Goal: Find specific page/section: Find specific page/section

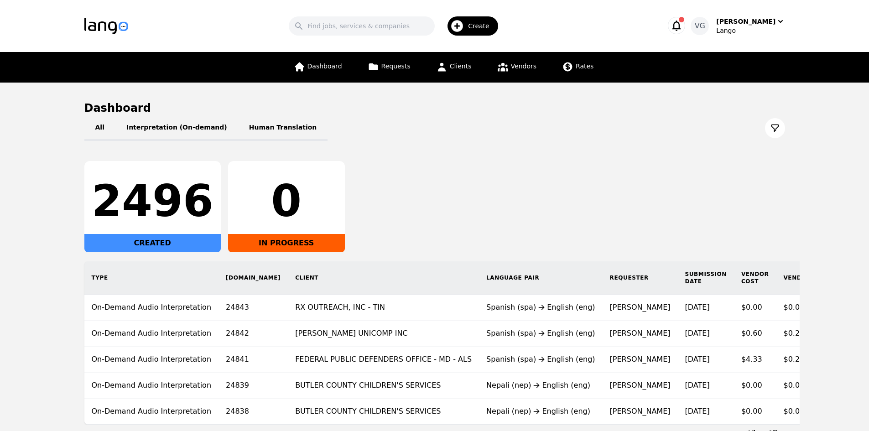
scroll to position [46, 0]
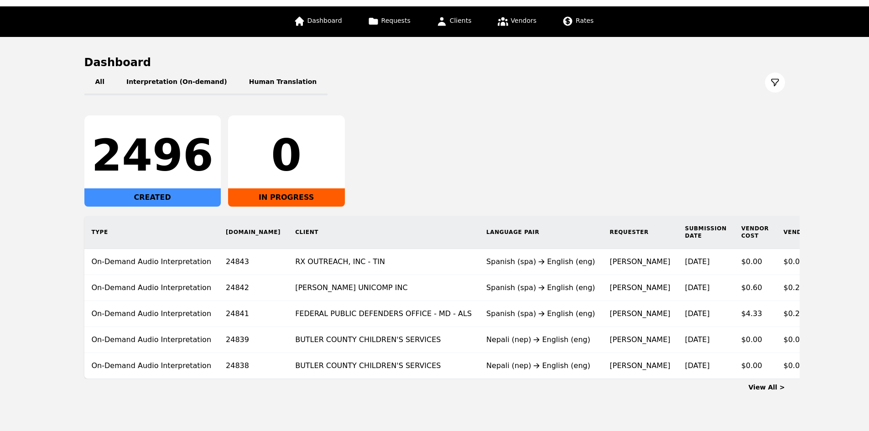
click at [765, 391] on link "View All >" at bounding box center [767, 387] width 37 height 7
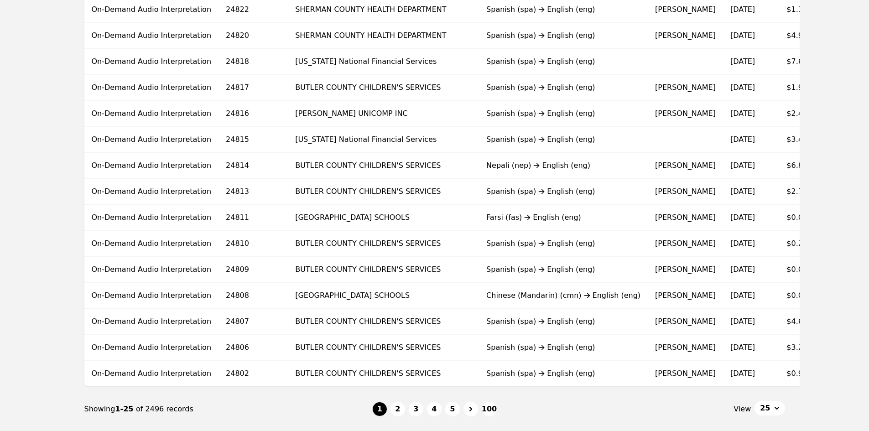
scroll to position [456, 0]
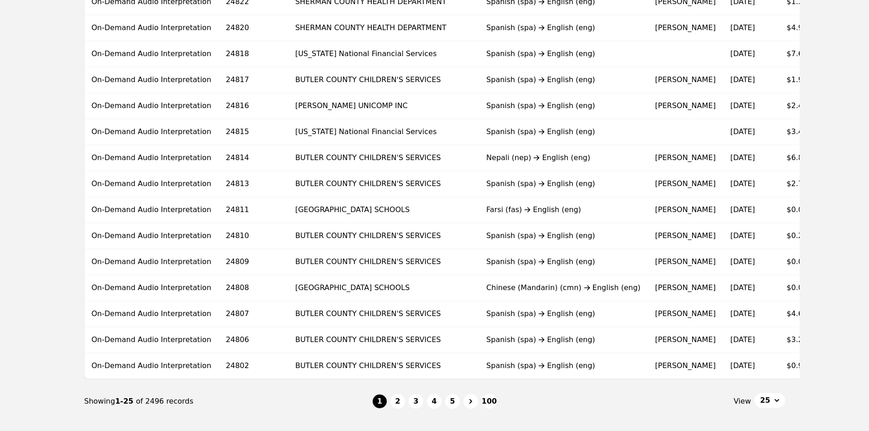
click at [770, 404] on span "25" at bounding box center [765, 400] width 10 height 11
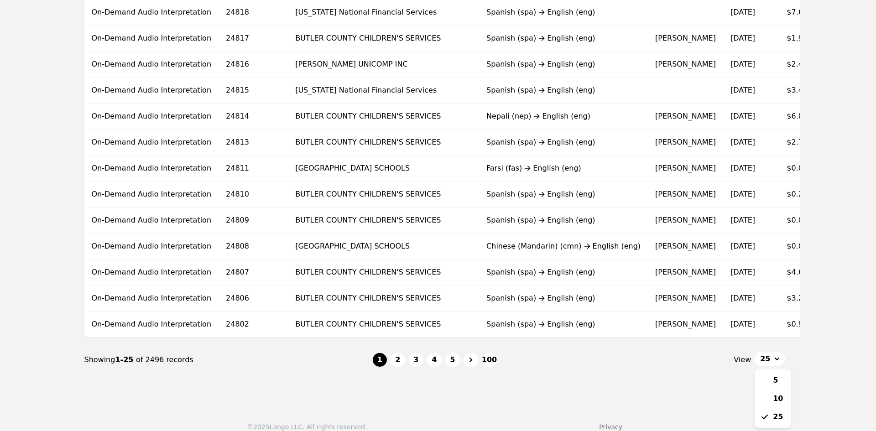
click at [643, 379] on nav "Showing 1-25 of 2496 records 1 2 3 4 5 100 View 25 5 10 25" at bounding box center [434, 360] width 701 height 45
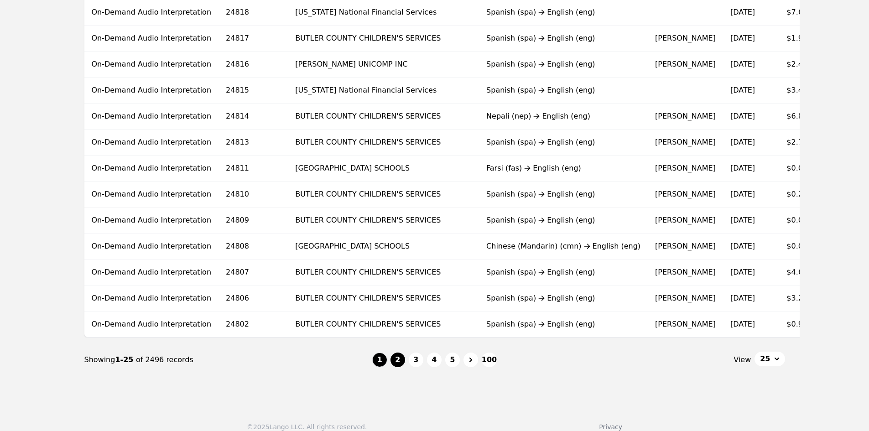
click at [402, 365] on button "2" at bounding box center [398, 360] width 15 height 15
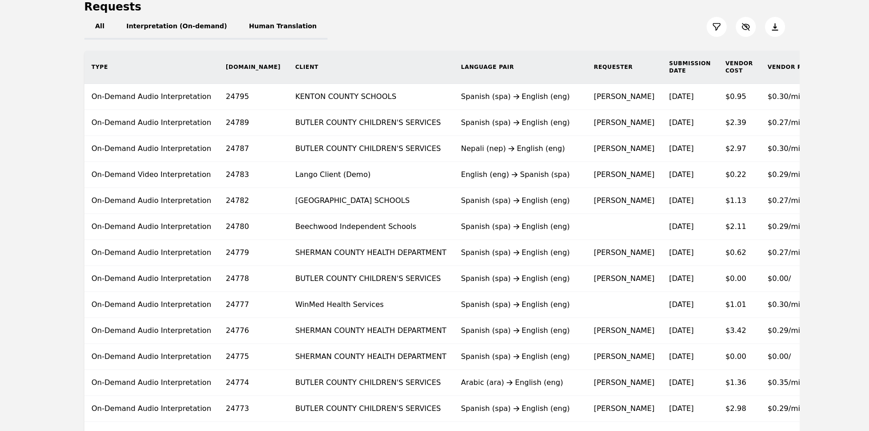
scroll to position [91, 0]
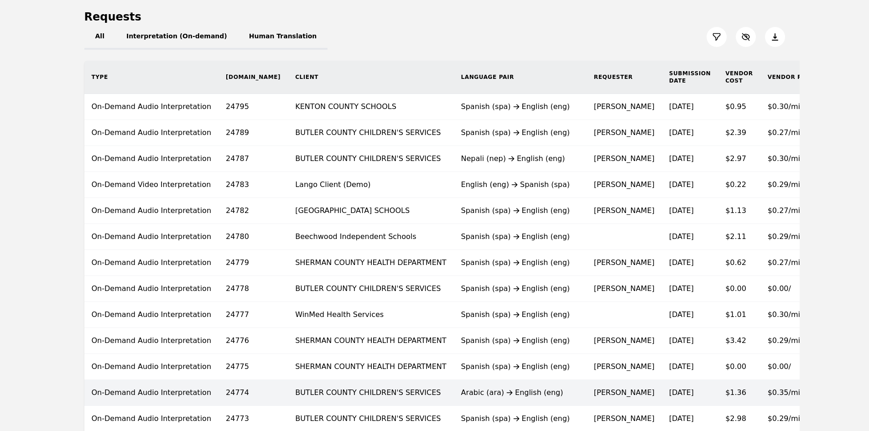
click at [477, 390] on div "Arabic (ara) English (eng)" at bounding box center [520, 392] width 118 height 11
